Goal: Task Accomplishment & Management: Manage account settings

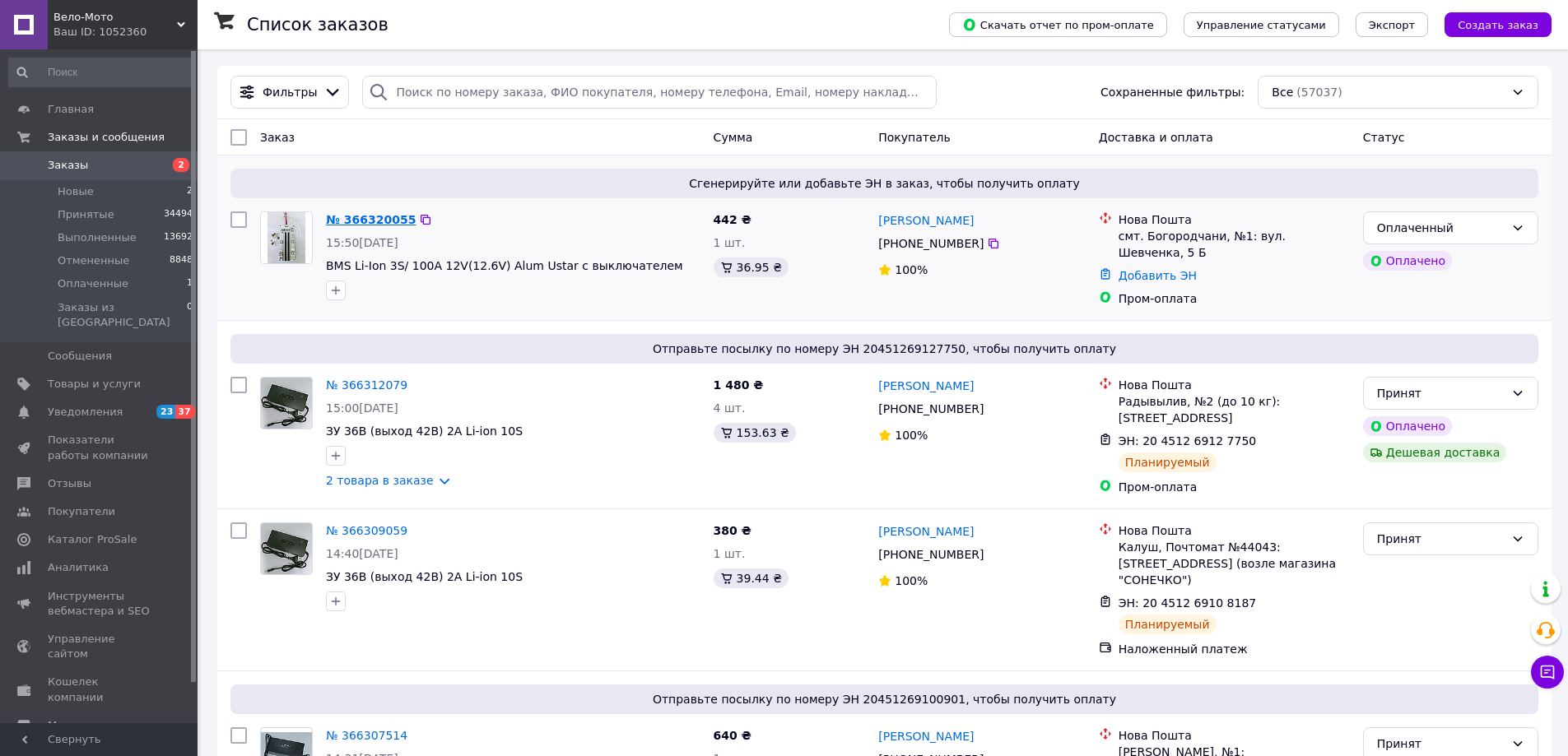
click at [349, 213] on link "№ 366320055" at bounding box center [371, 219] width 90 height 13
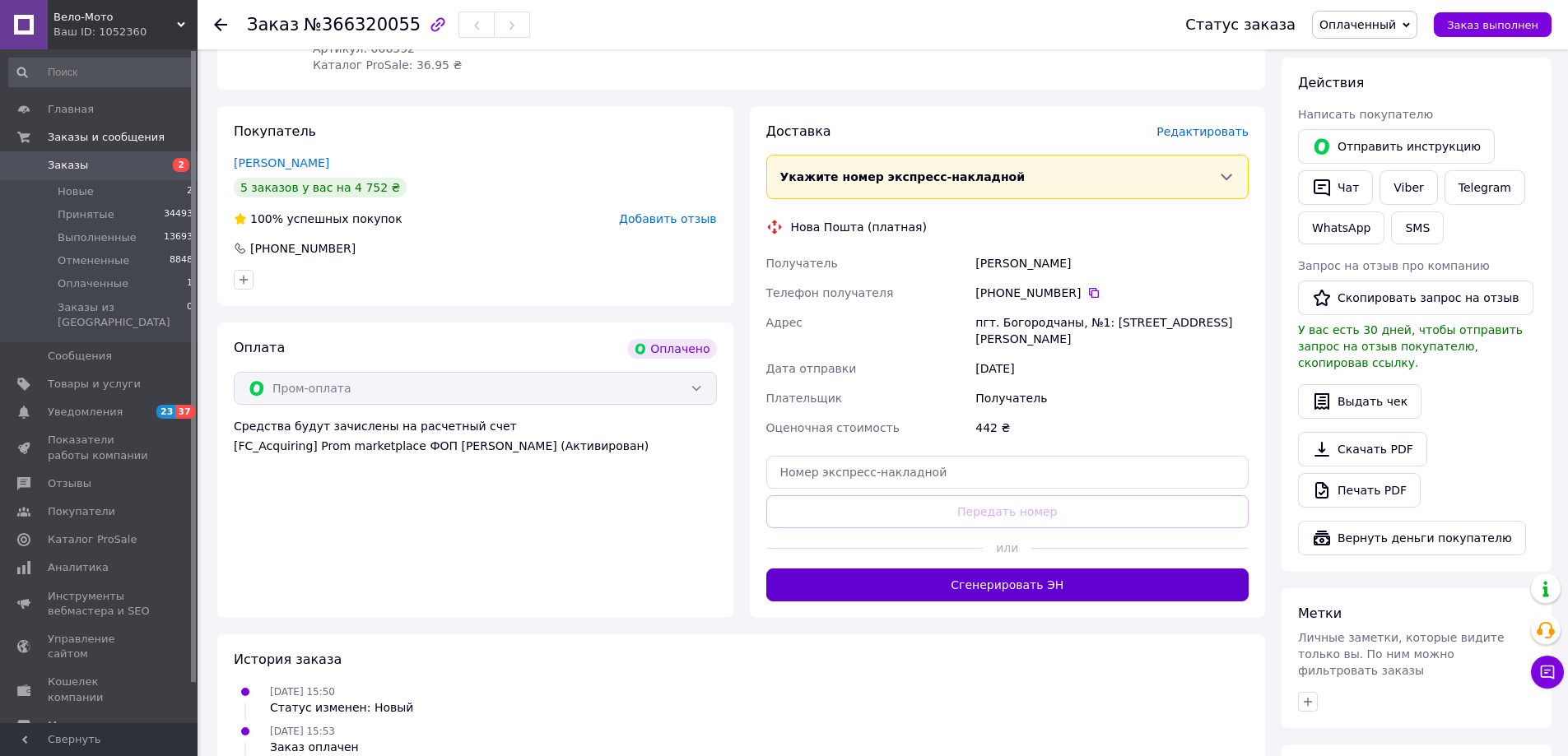
scroll to position [474, 0]
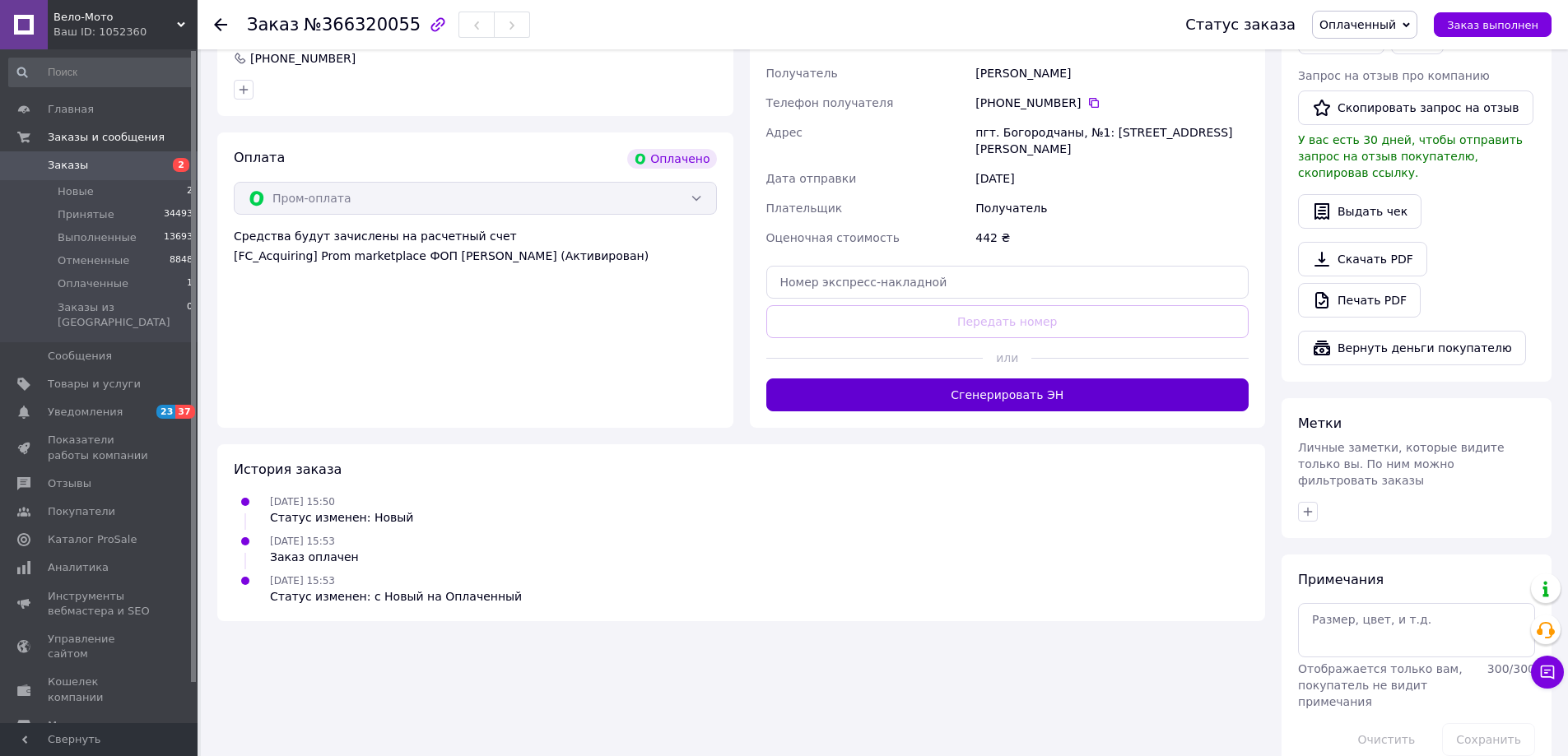
click at [991, 379] on button "Сгенерировать ЭН" at bounding box center [1007, 395] width 483 height 33
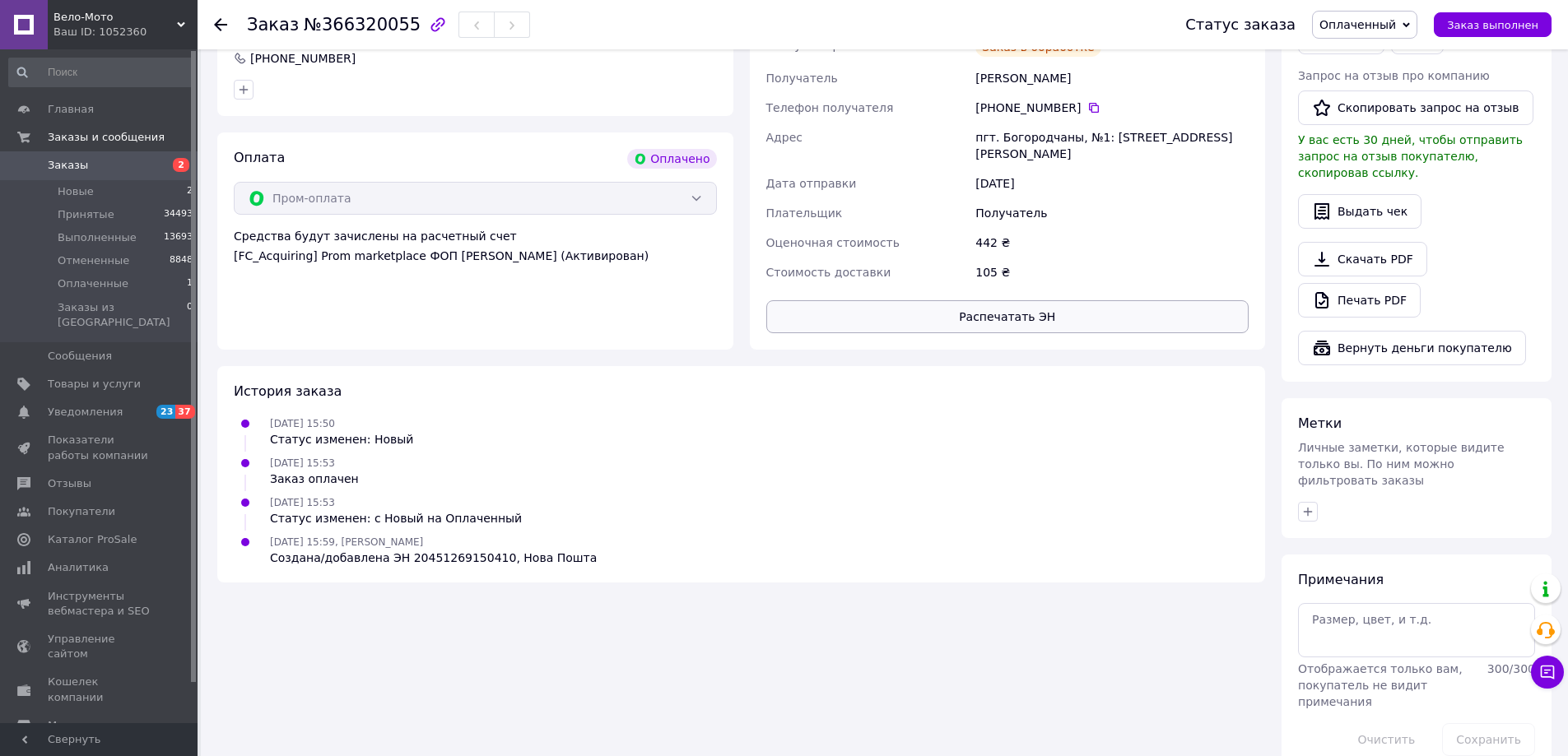
click at [1005, 305] on button "Распечатать ЭН" at bounding box center [1007, 316] width 483 height 33
drag, startPoint x: 1092, startPoint y: 207, endPoint x: 1163, endPoint y: 236, distance: 76.7
click at [1092, 207] on div "Получатель" at bounding box center [1111, 214] width 280 height 30
click at [1367, 284] on link "Печать PDF" at bounding box center [1359, 299] width 123 height 34
click at [1355, 45] on div "Статус заказа Оплаченный Принят Выполнен Отменен Заказ выполнен" at bounding box center [1352, 25] width 399 height 49
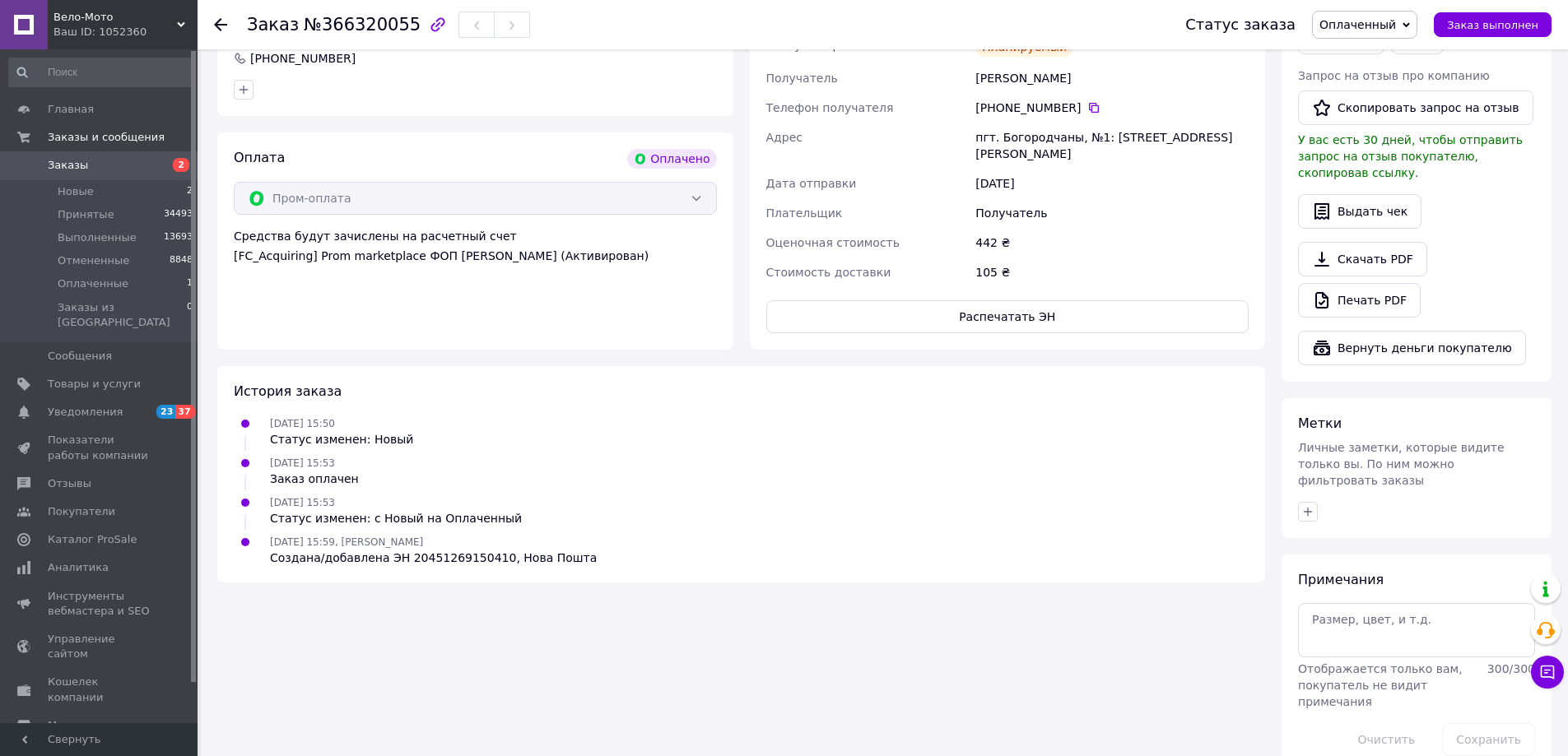
click at [1360, 30] on span "Оплаченный" at bounding box center [1357, 24] width 77 height 13
click at [1355, 54] on li "Принят" at bounding box center [1364, 57] width 103 height 25
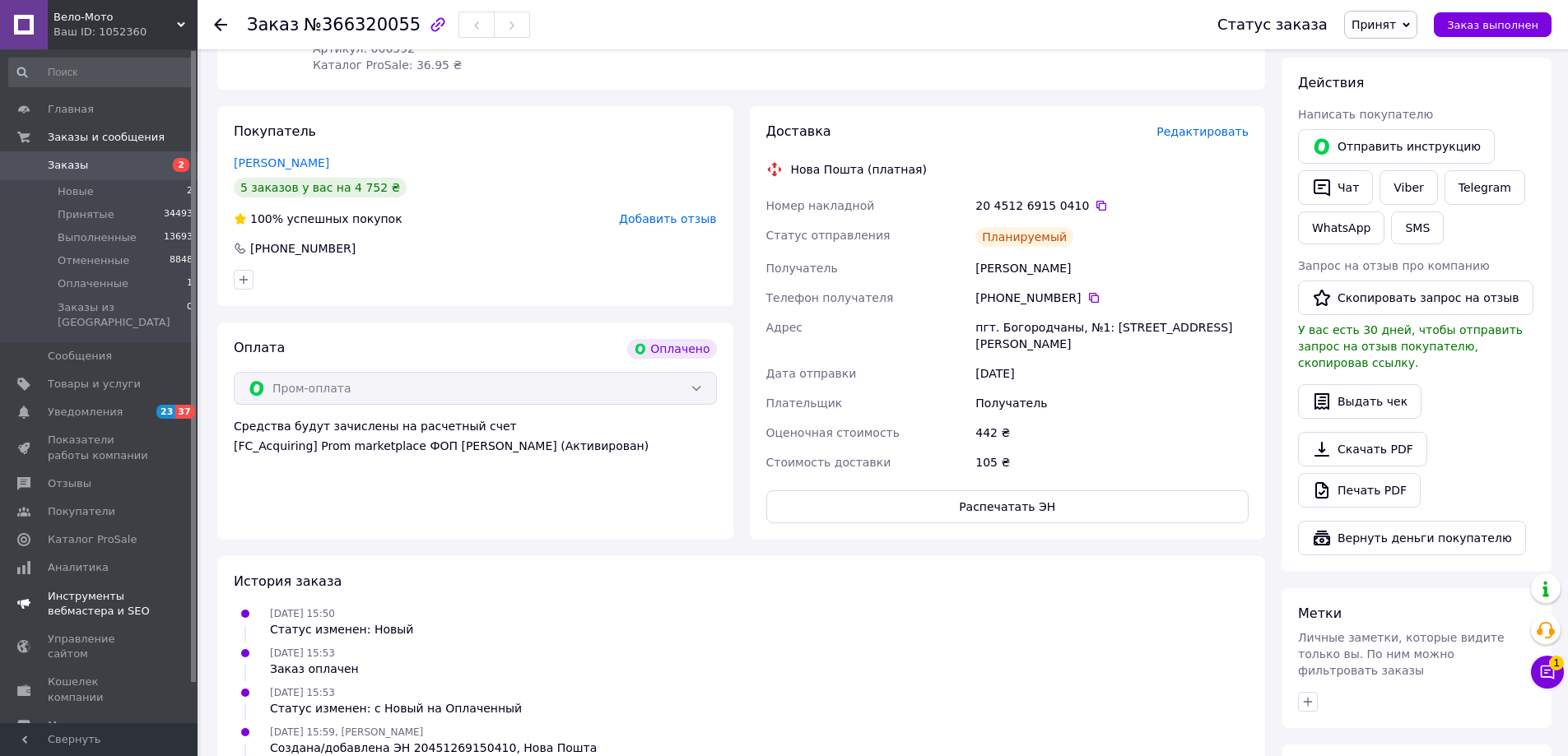
scroll to position [0, 0]
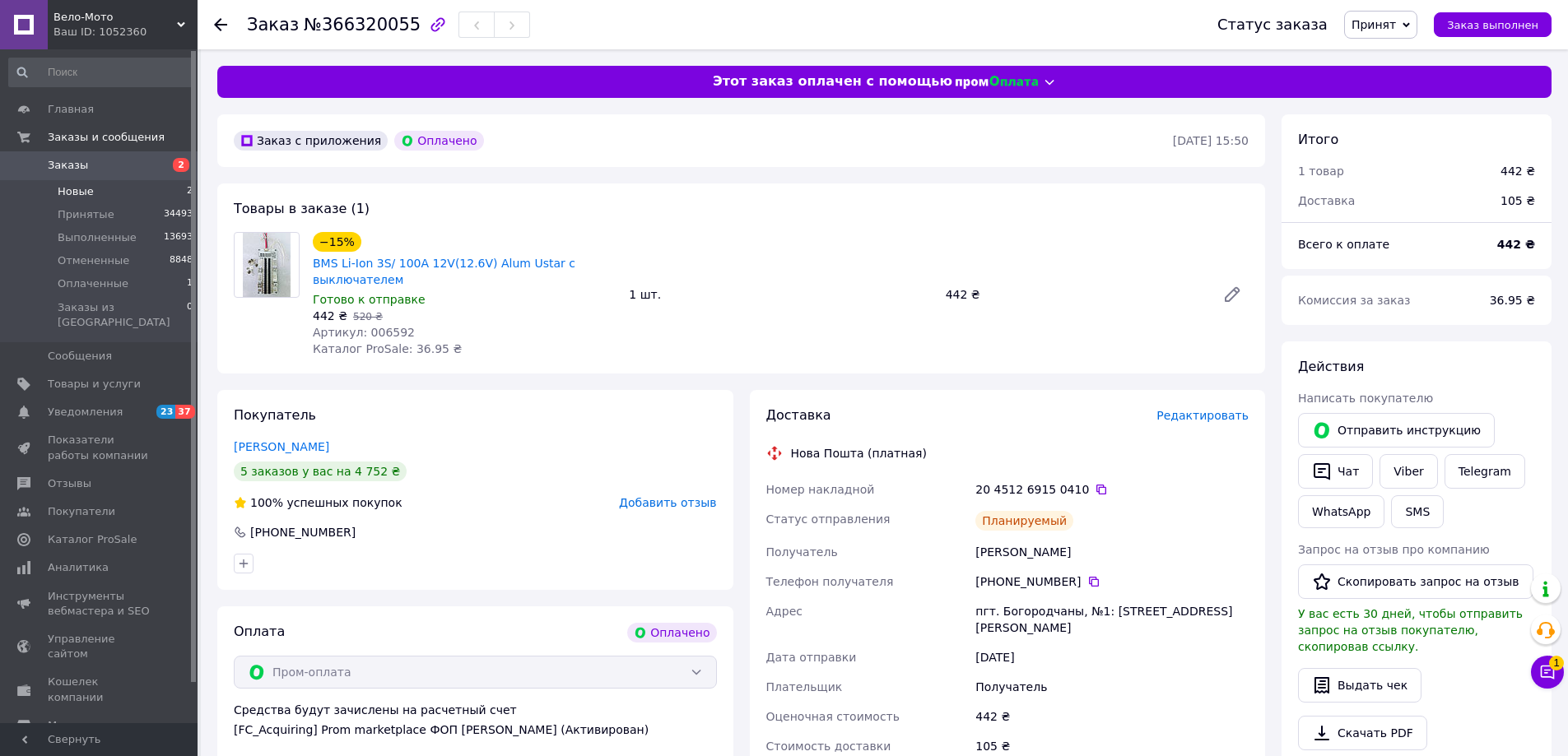
click at [83, 197] on span "Новые" at bounding box center [75, 192] width 36 height 15
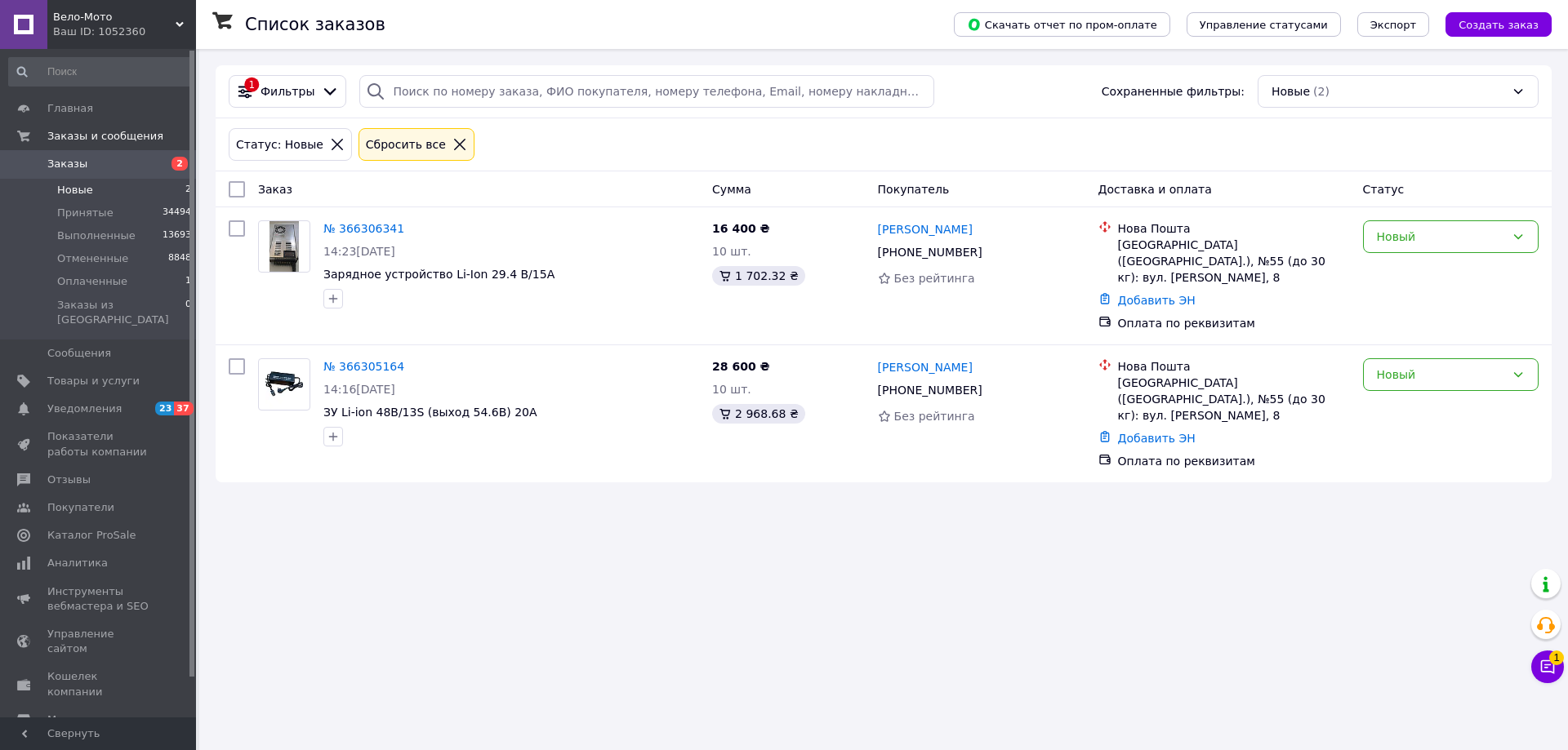
click at [454, 149] on icon at bounding box center [459, 144] width 11 height 11
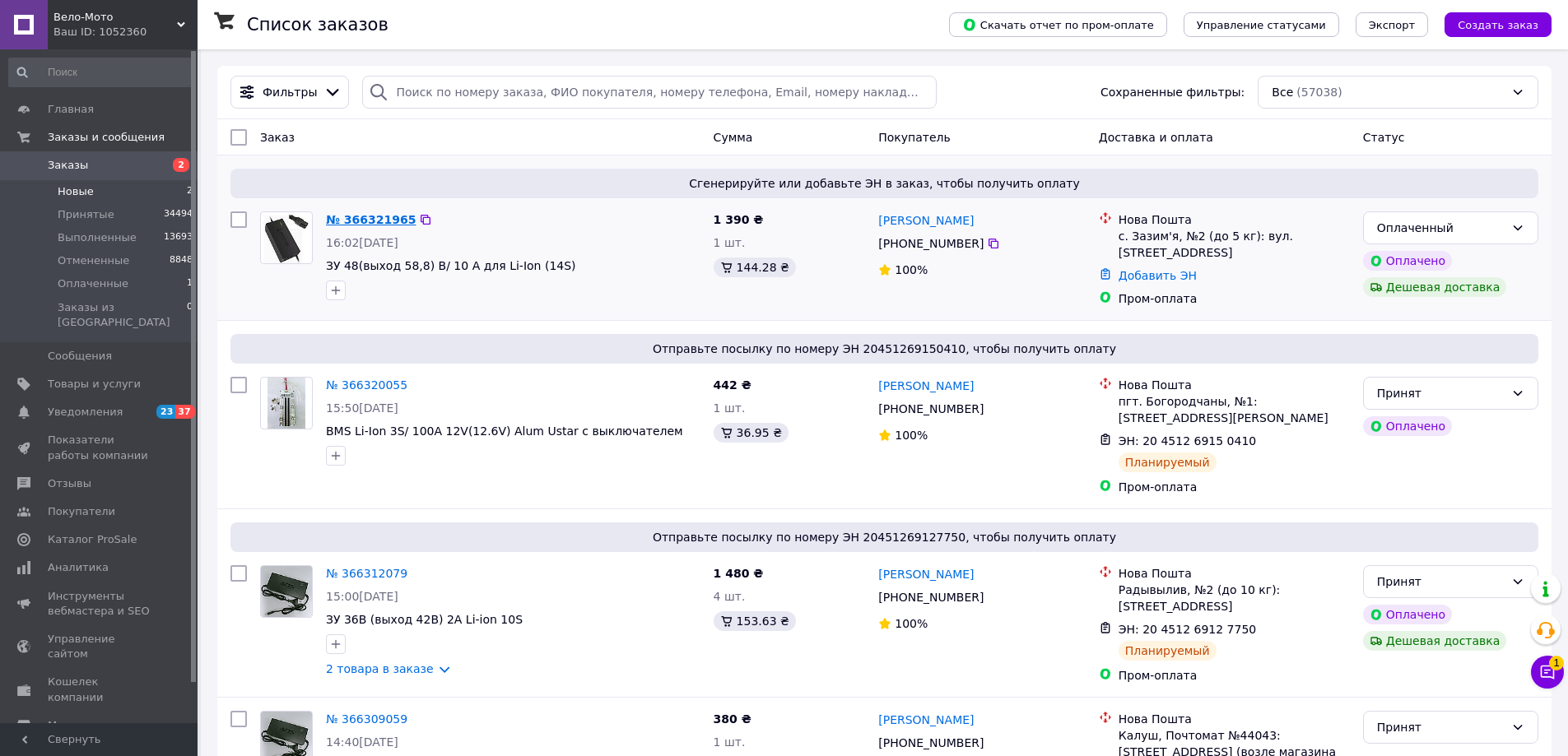
click at [368, 220] on link "№ 366321965" at bounding box center [371, 219] width 90 height 13
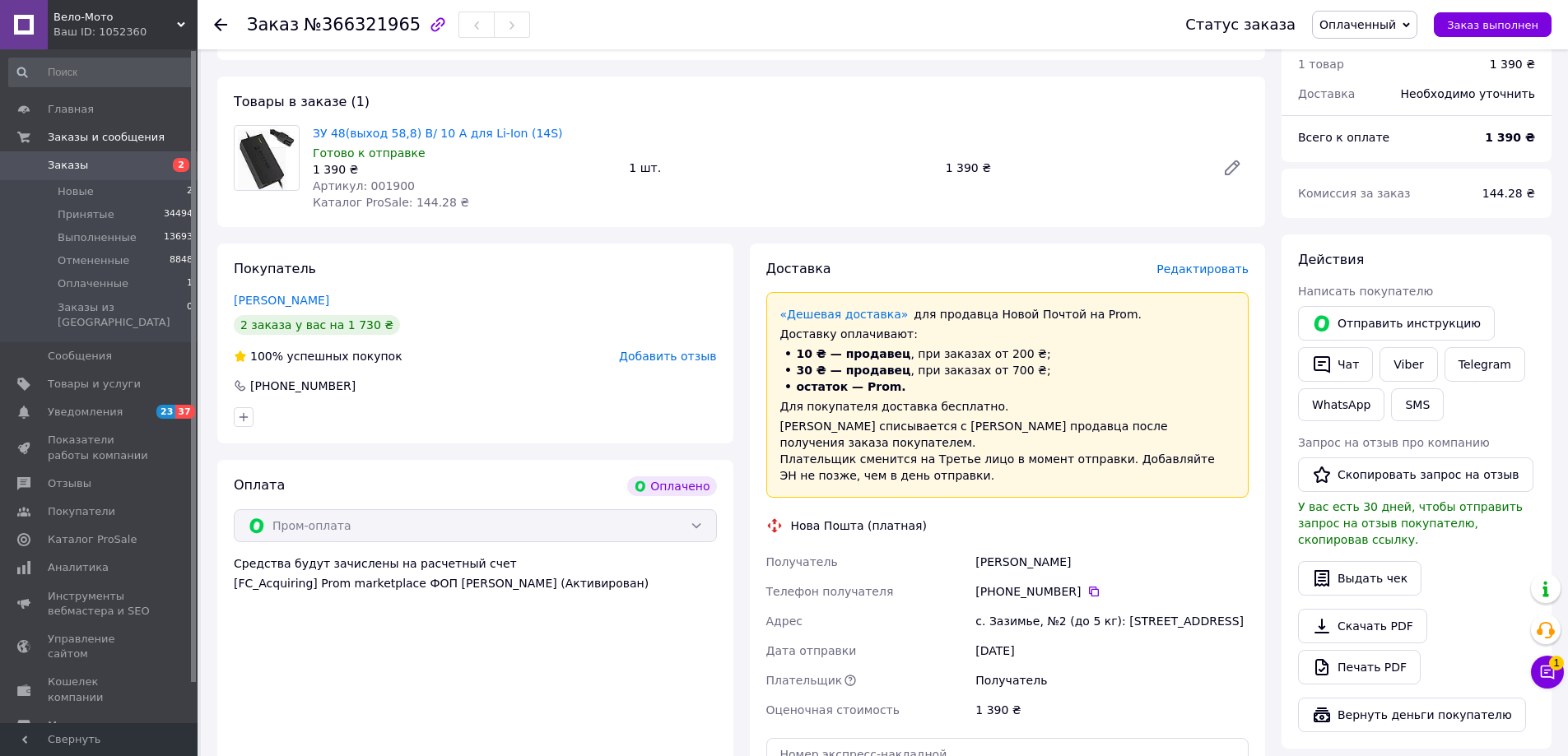
scroll to position [136, 0]
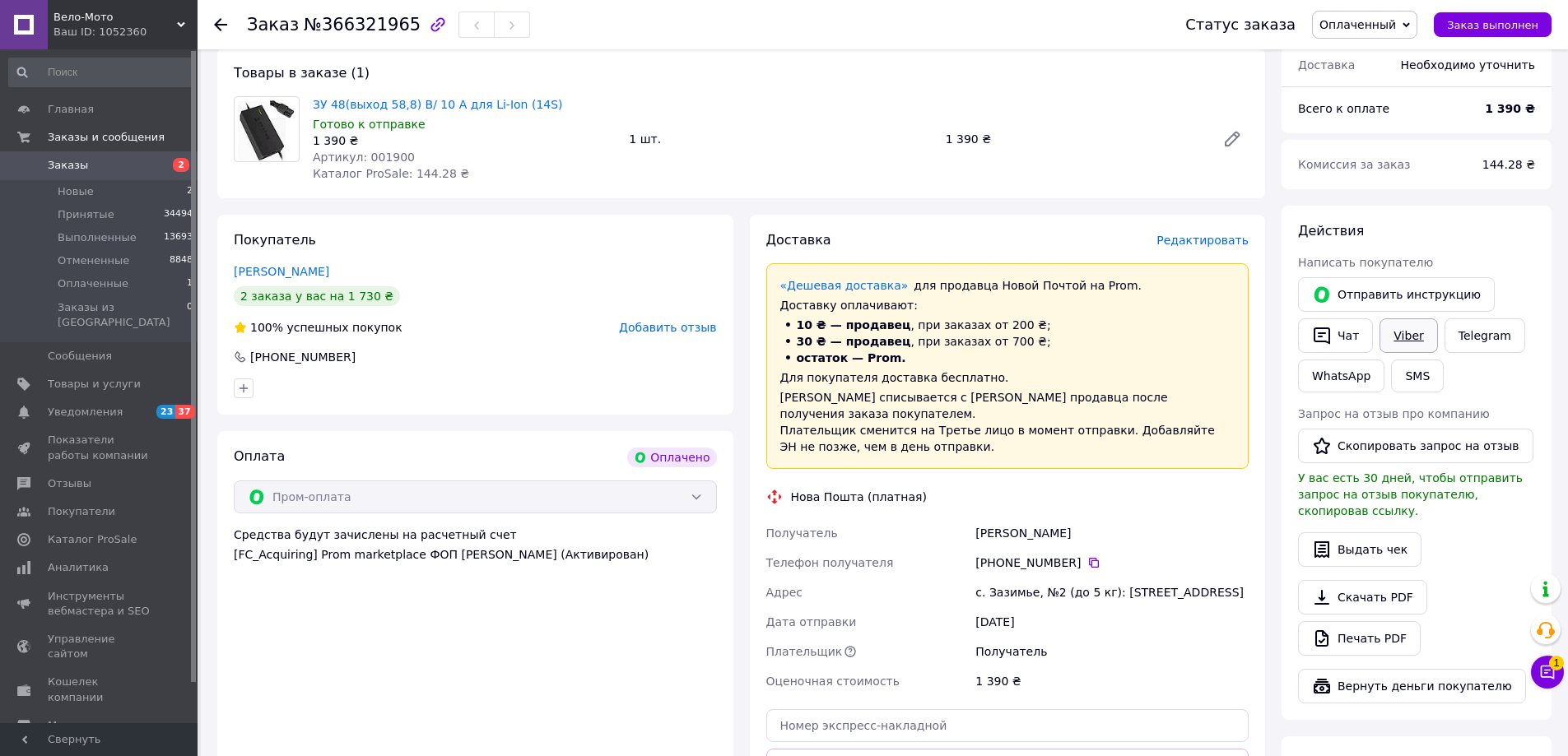
click at [1391, 323] on link "Viber" at bounding box center [1407, 336] width 57 height 34
click at [117, 284] on span "Оплаченные" at bounding box center [93, 284] width 71 height 15
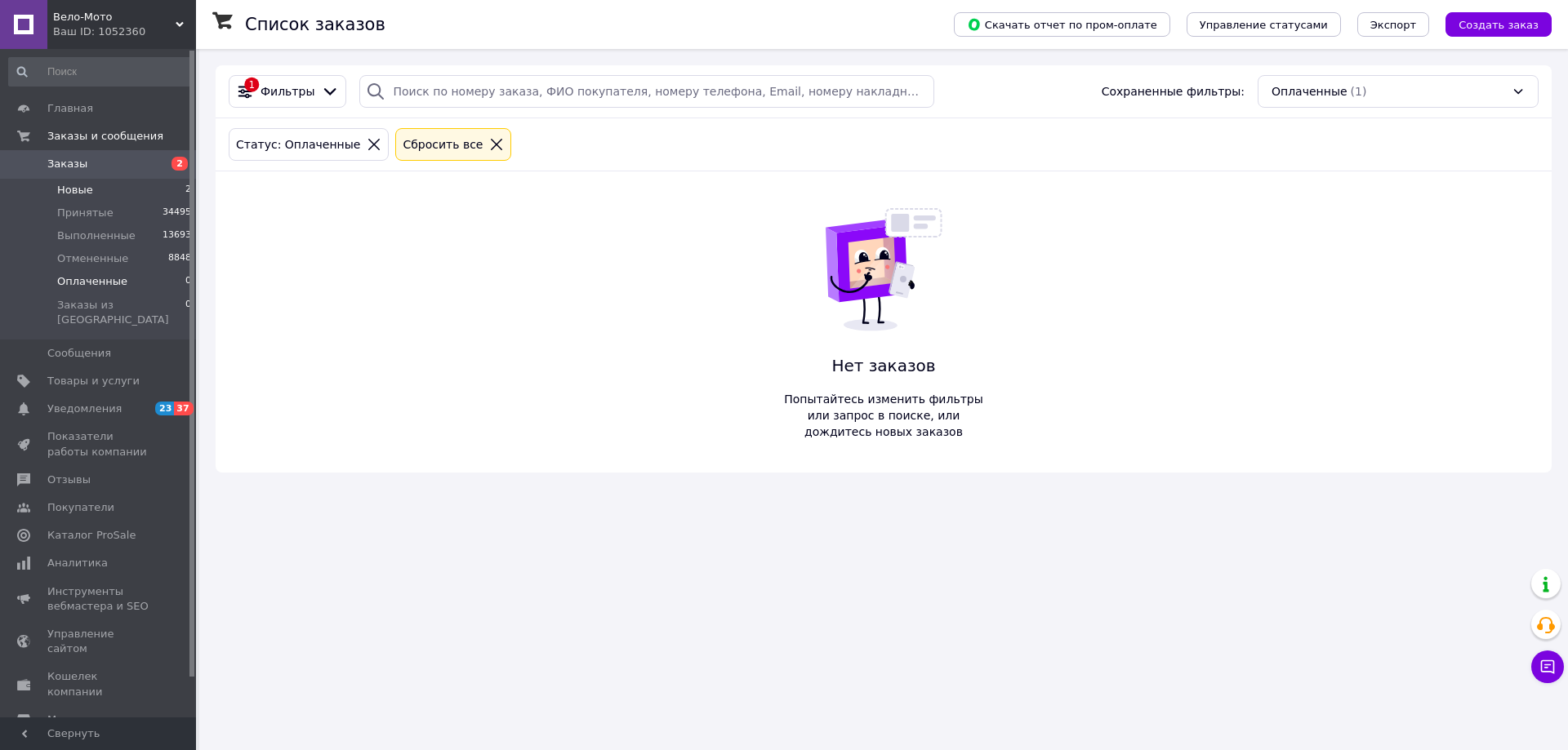
click at [92, 187] on li "Новые 2" at bounding box center [100, 190] width 201 height 23
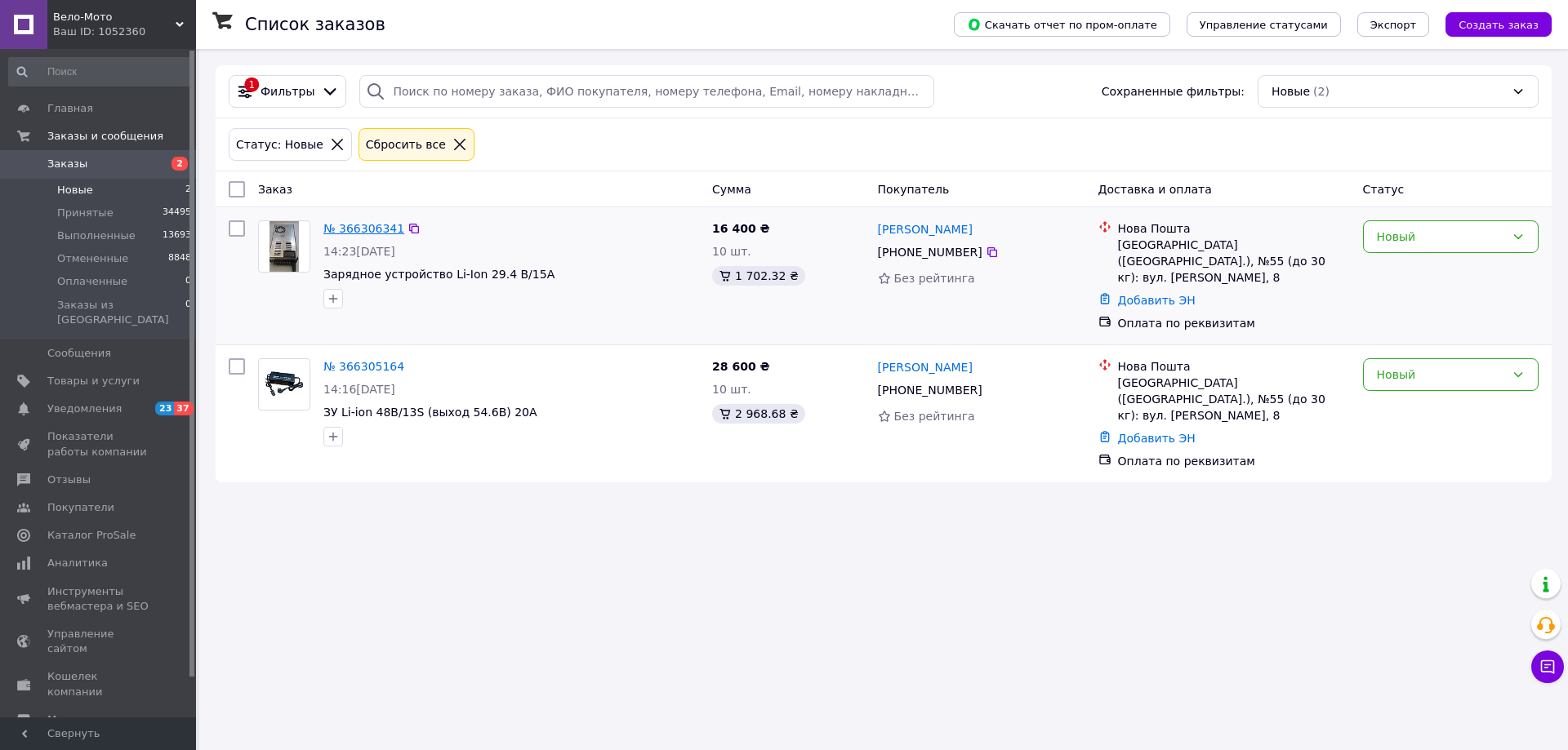
click at [353, 222] on link "№ 366306341" at bounding box center [364, 228] width 81 height 13
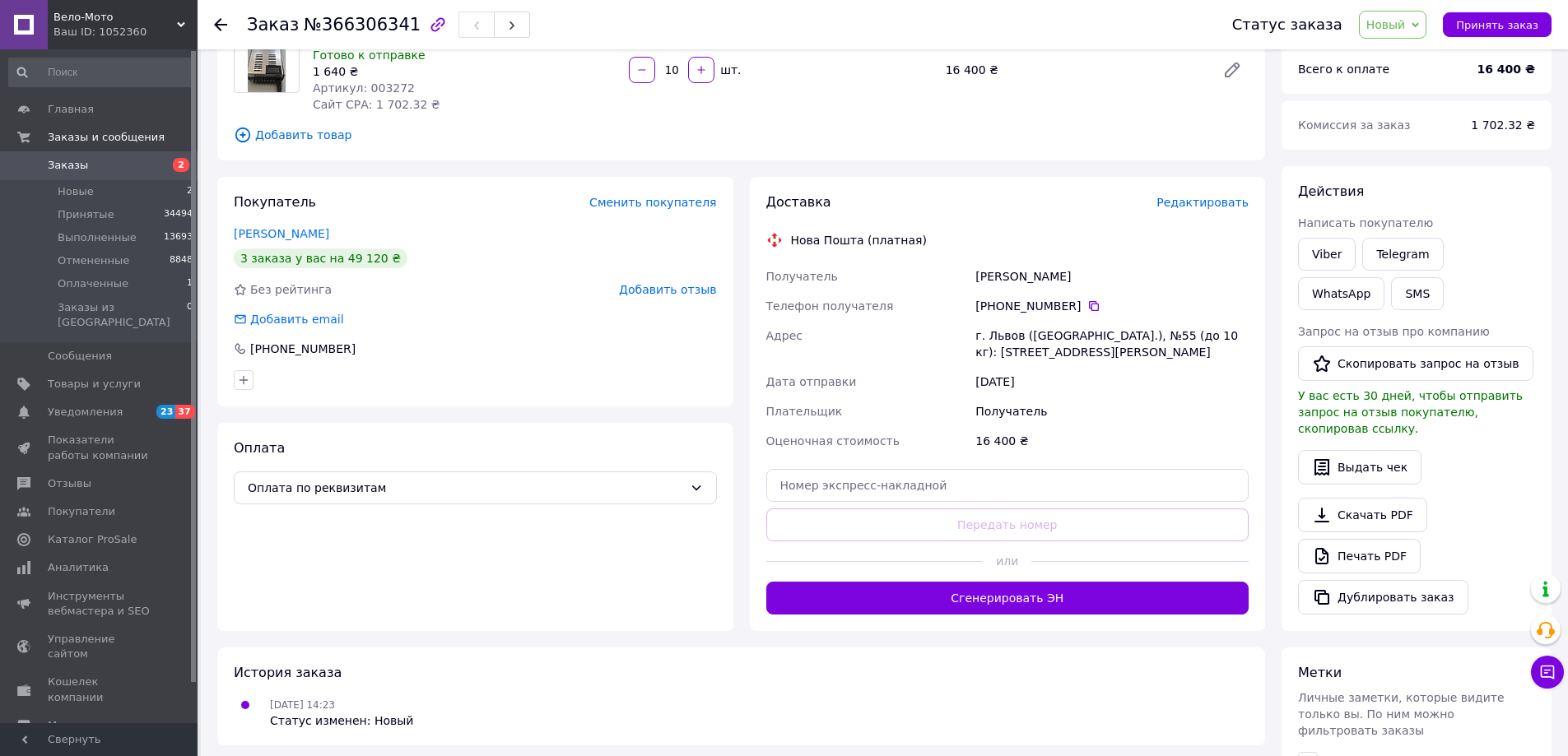
scroll to position [406, 0]
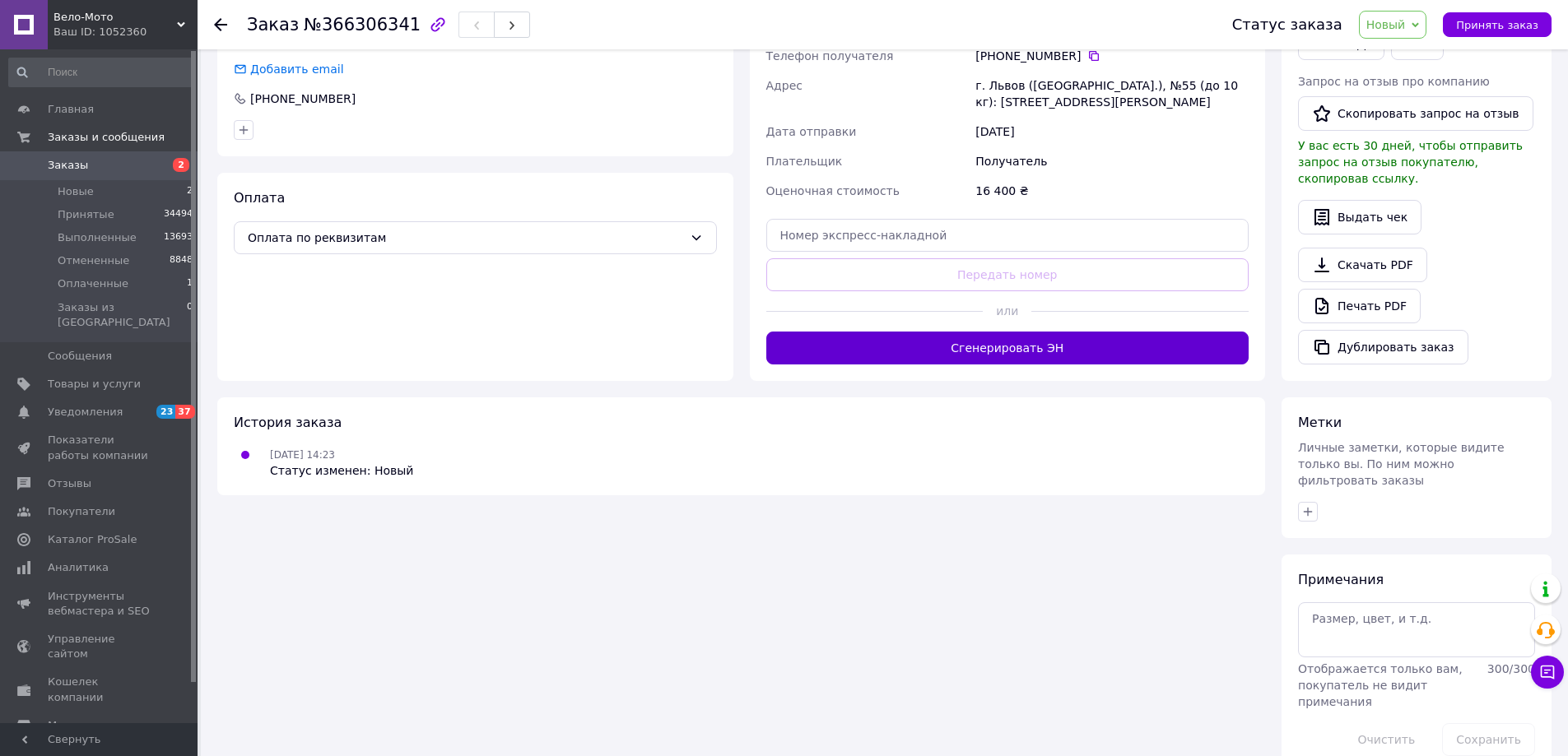
click at [1095, 352] on button "Сгенерировать ЭН" at bounding box center [1007, 347] width 483 height 33
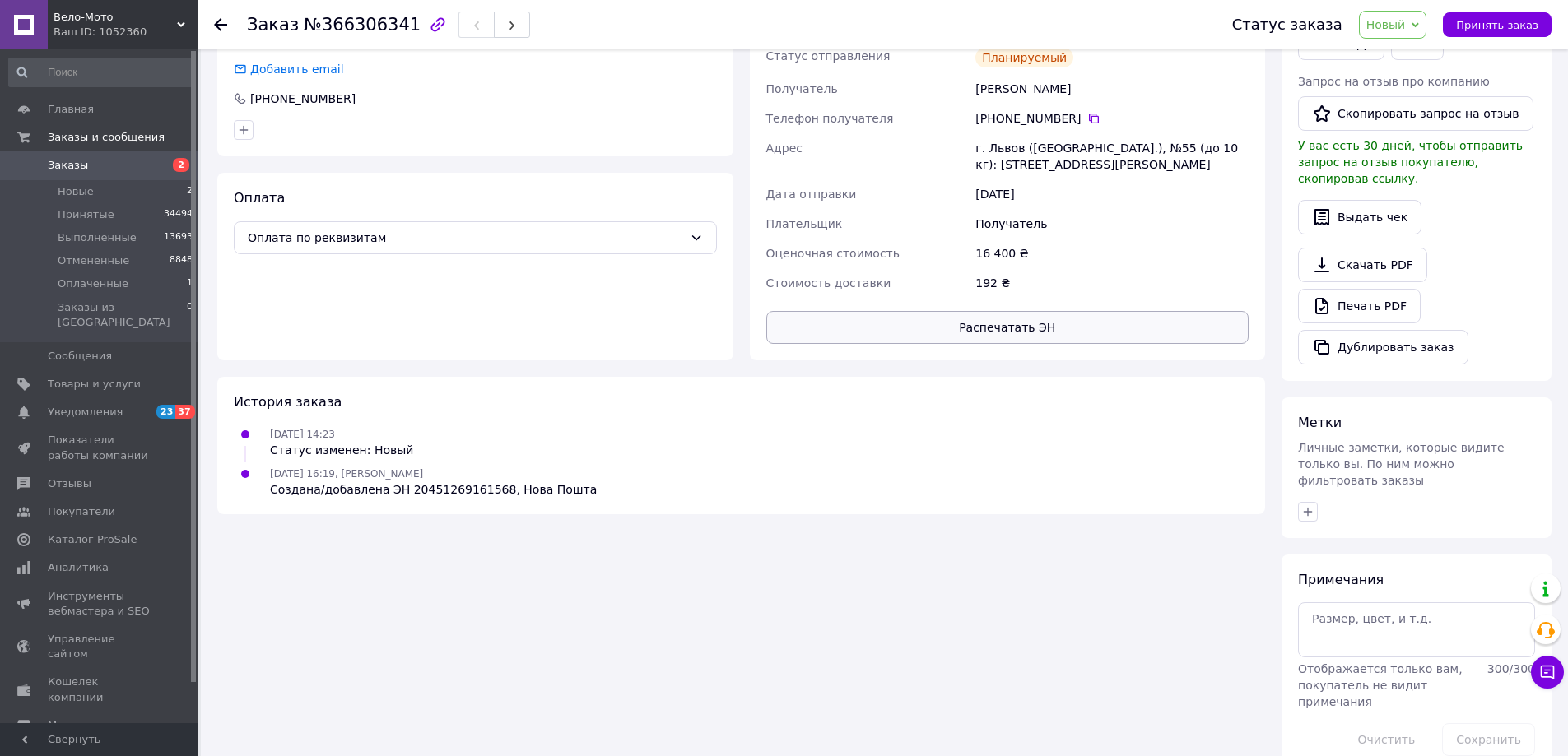
click at [1083, 343] on button "Распечатать ЭН" at bounding box center [1007, 327] width 483 height 33
click at [1396, 289] on link "Печать PDF" at bounding box center [1359, 306] width 123 height 34
click at [1396, 26] on span "Новый" at bounding box center [1385, 24] width 40 height 13
click at [1401, 49] on li "Принят" at bounding box center [1403, 57] width 87 height 25
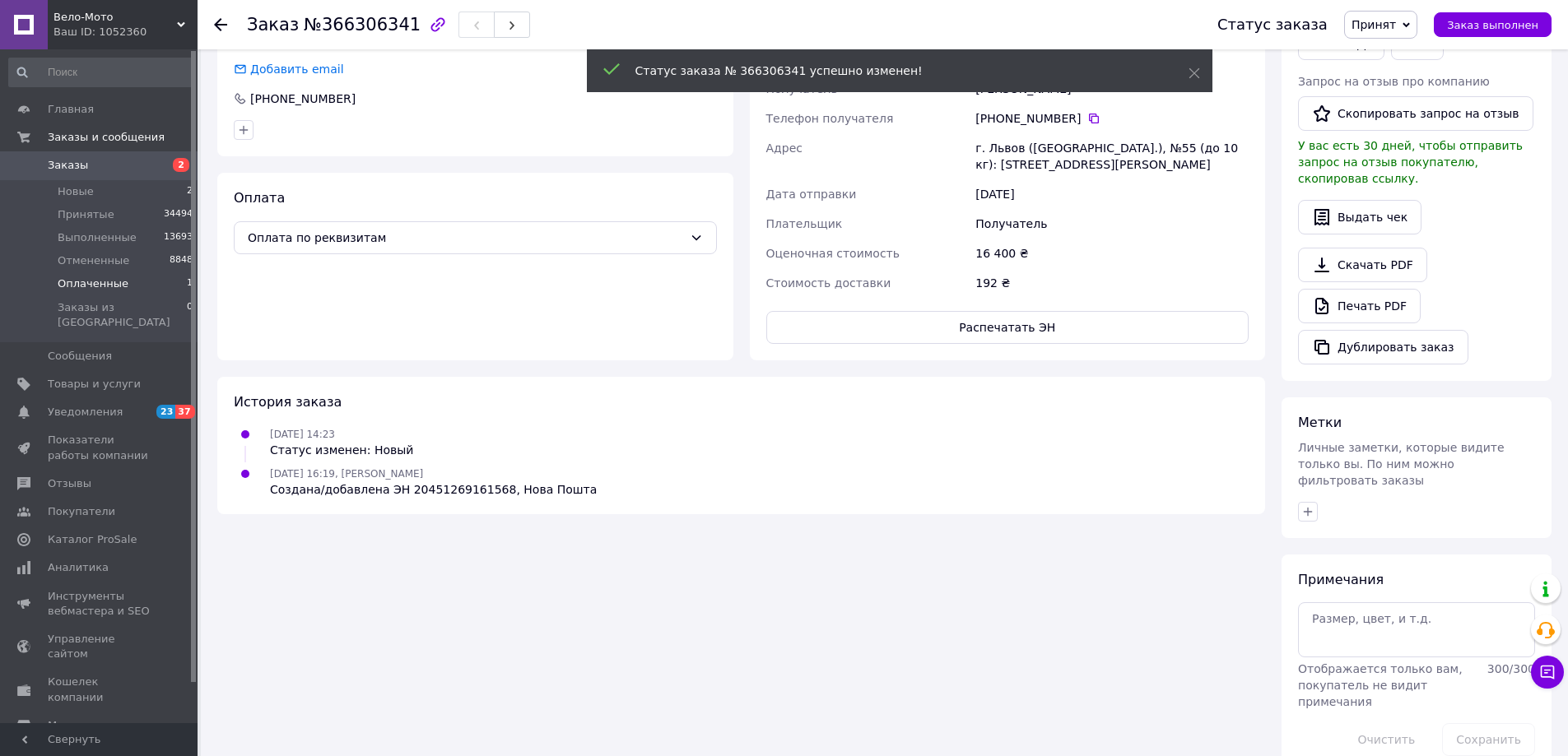
click at [102, 281] on span "Оплаченные" at bounding box center [93, 284] width 71 height 15
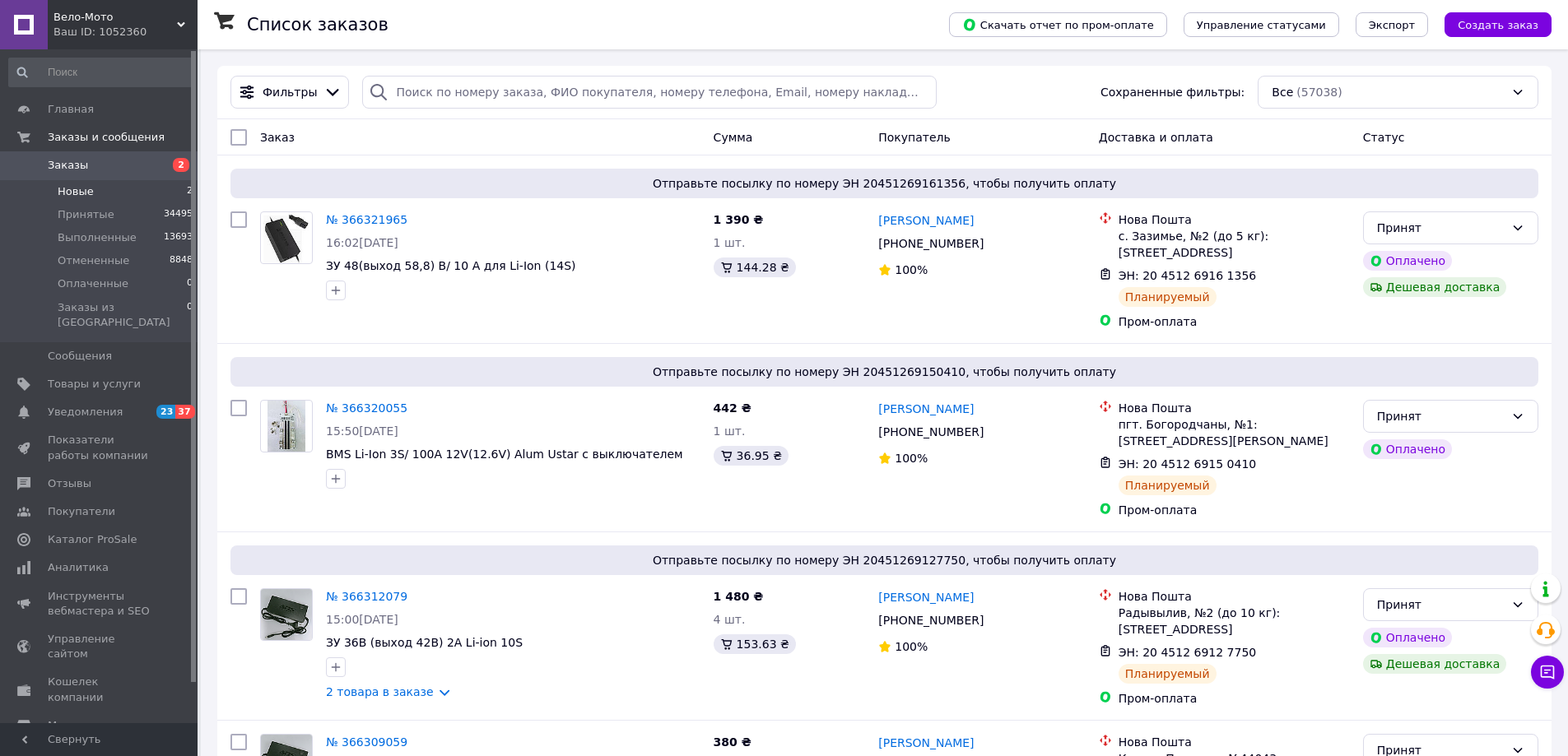
click at [99, 191] on li "Новые 2" at bounding box center [101, 192] width 202 height 23
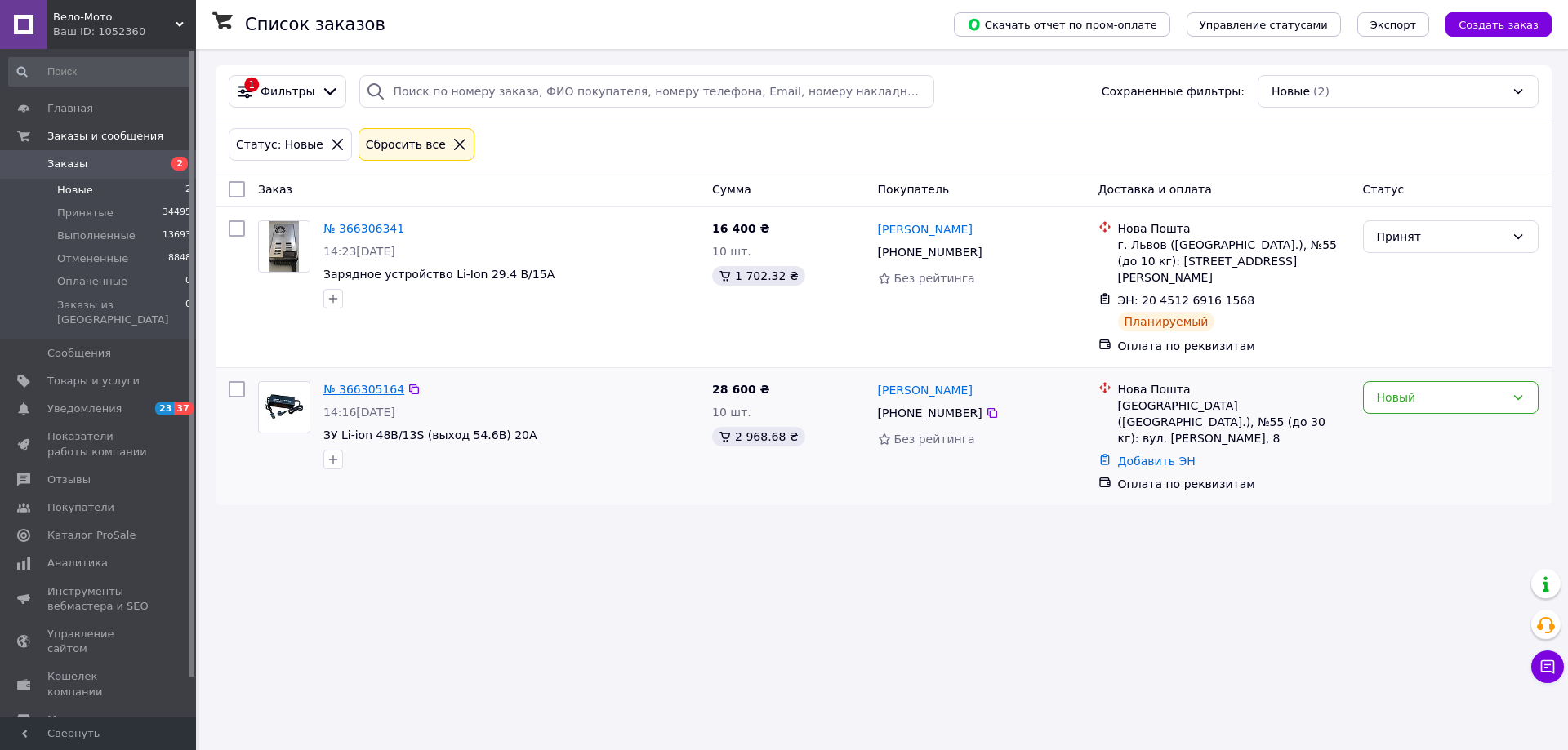
click at [380, 383] on link "№ 366305164" at bounding box center [364, 389] width 81 height 13
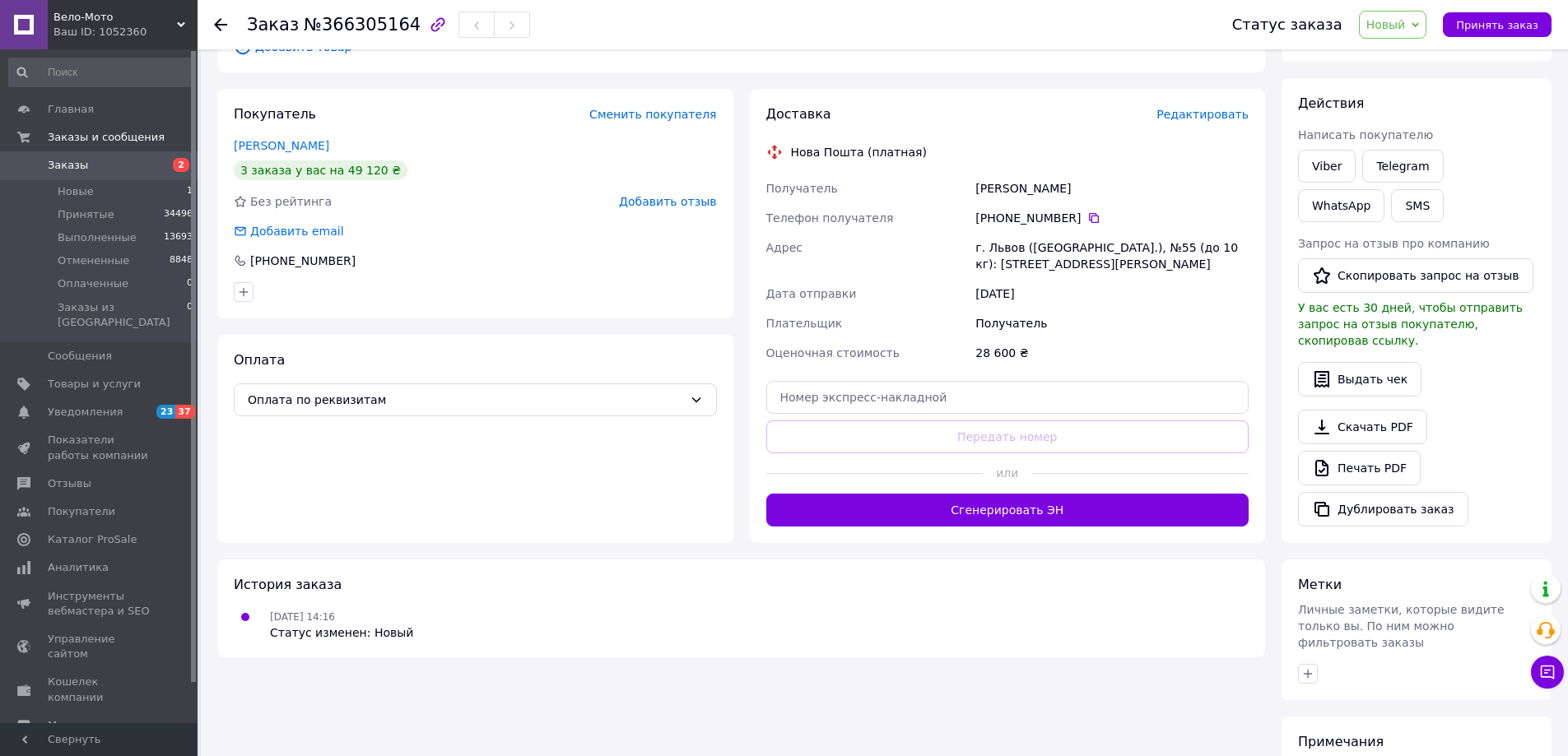
scroll to position [406, 0]
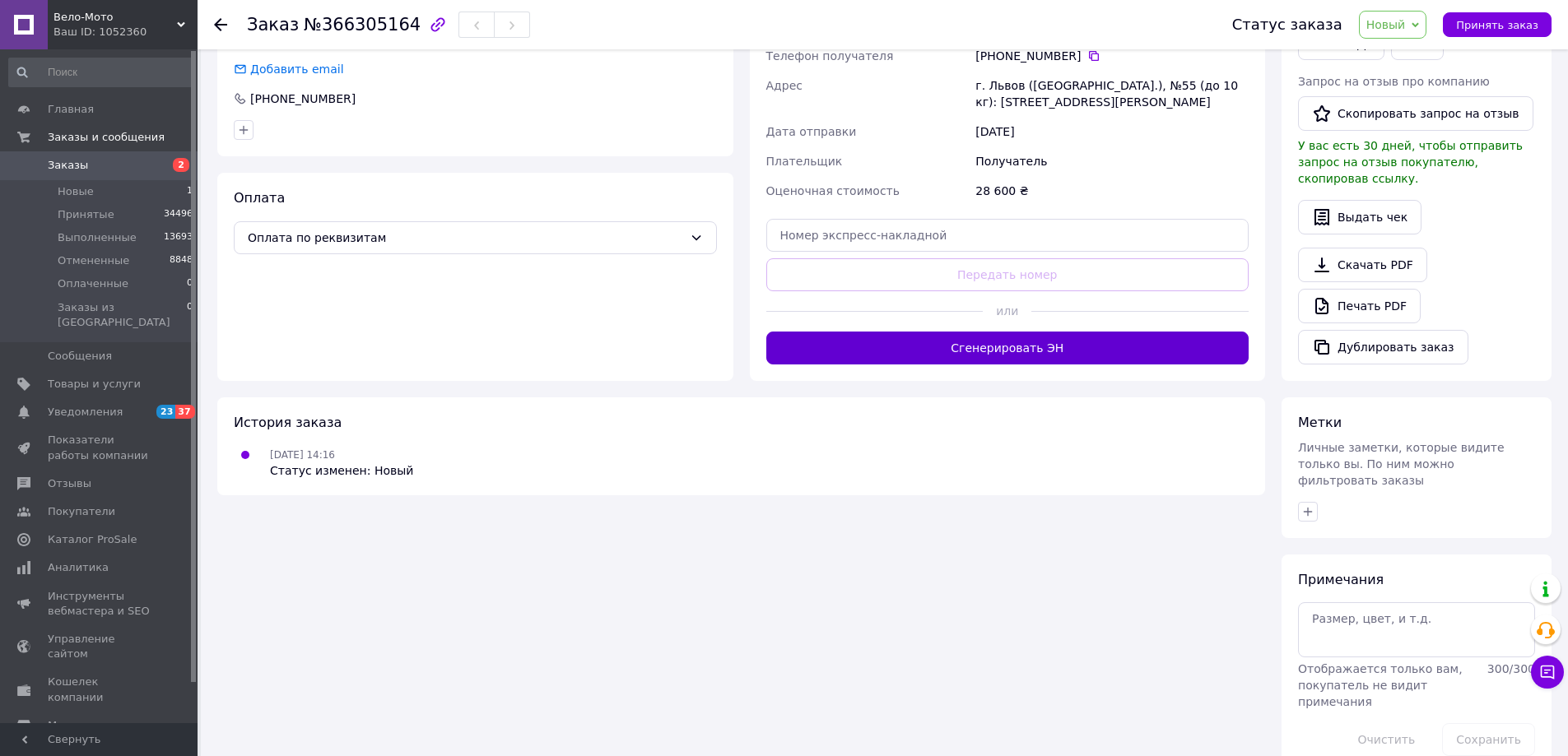
click at [943, 337] on button "Сгенерировать ЭН" at bounding box center [1007, 347] width 483 height 33
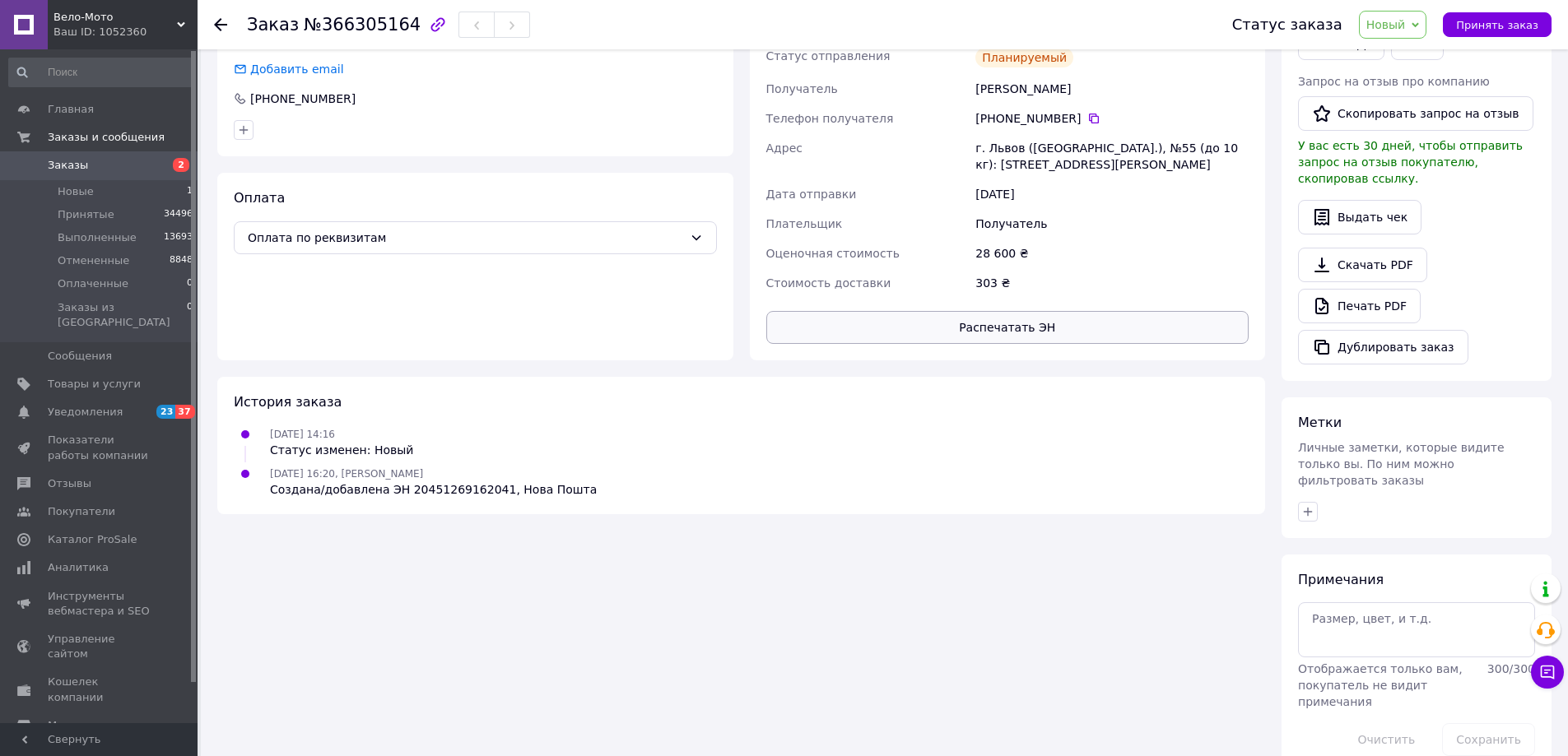
click at [1095, 326] on button "Распечатать ЭН" at bounding box center [1007, 327] width 483 height 33
click at [1351, 289] on link "Печать PDF" at bounding box center [1359, 306] width 123 height 34
click at [1394, 29] on span "Новый" at bounding box center [1385, 24] width 40 height 13
click at [1420, 55] on li "Принят" at bounding box center [1403, 57] width 87 height 25
